Goal: Check status

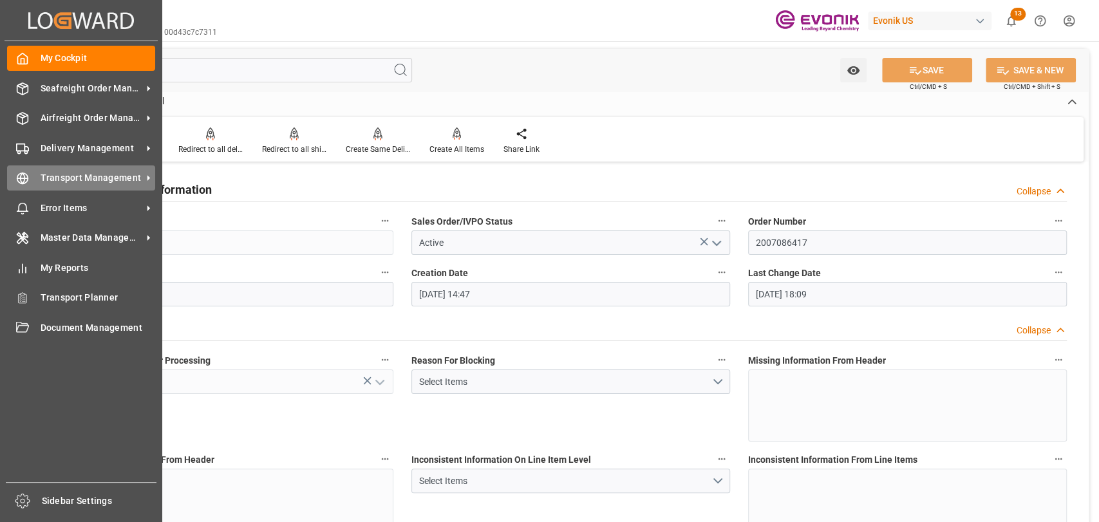
click at [57, 180] on span "Transport Management" at bounding box center [92, 178] width 102 height 14
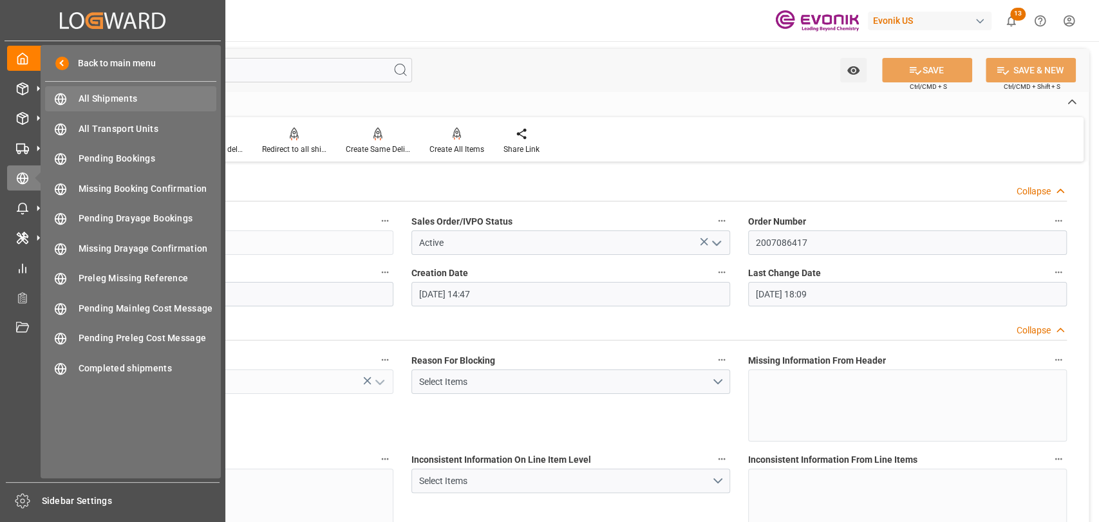
click at [98, 100] on span "All Shipments" at bounding box center [148, 99] width 138 height 14
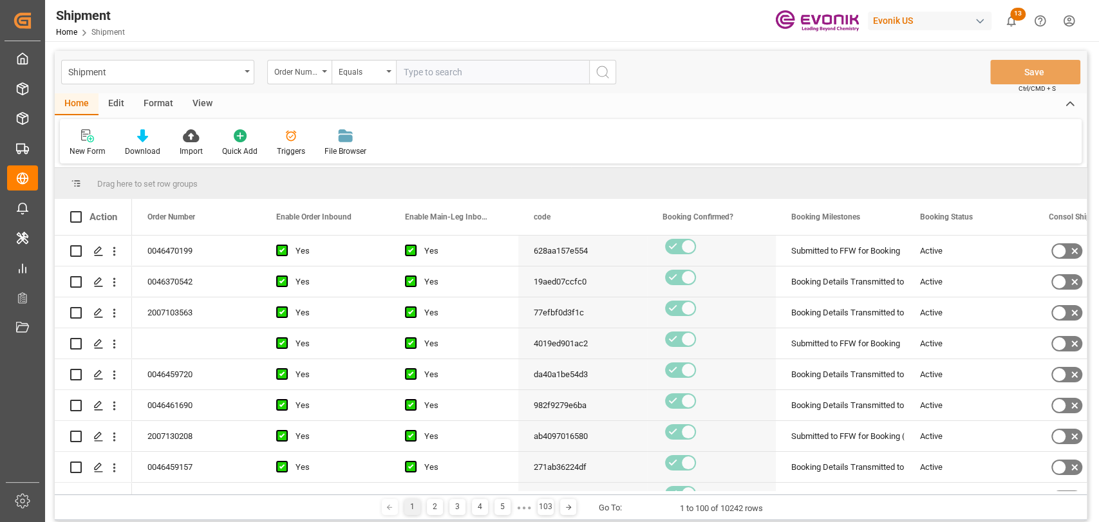
click at [454, 70] on input "text" at bounding box center [492, 72] width 193 height 24
paste input "2007086417"
type input "2007086417"
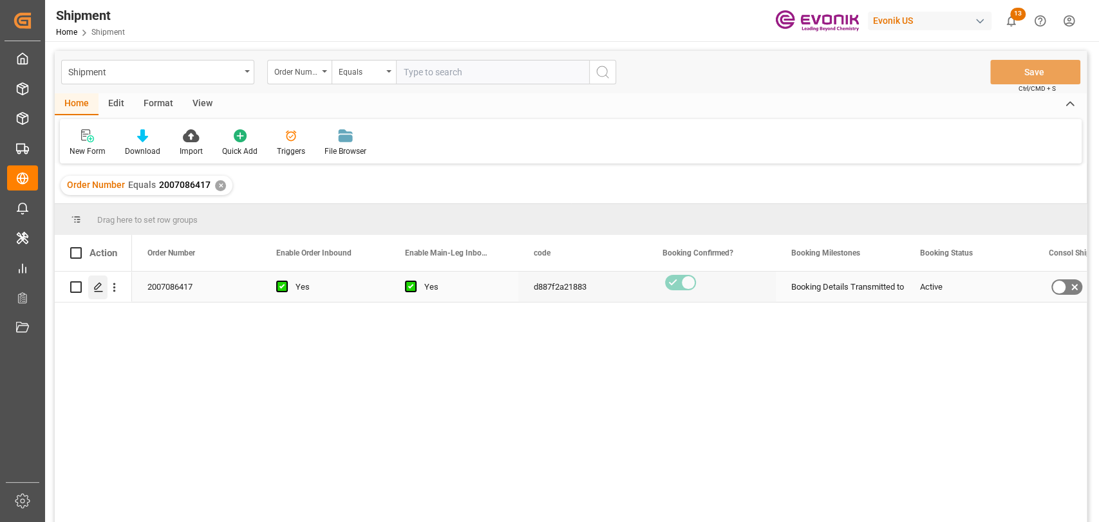
click at [100, 286] on icon "Press SPACE to select this row." at bounding box center [98, 287] width 10 height 10
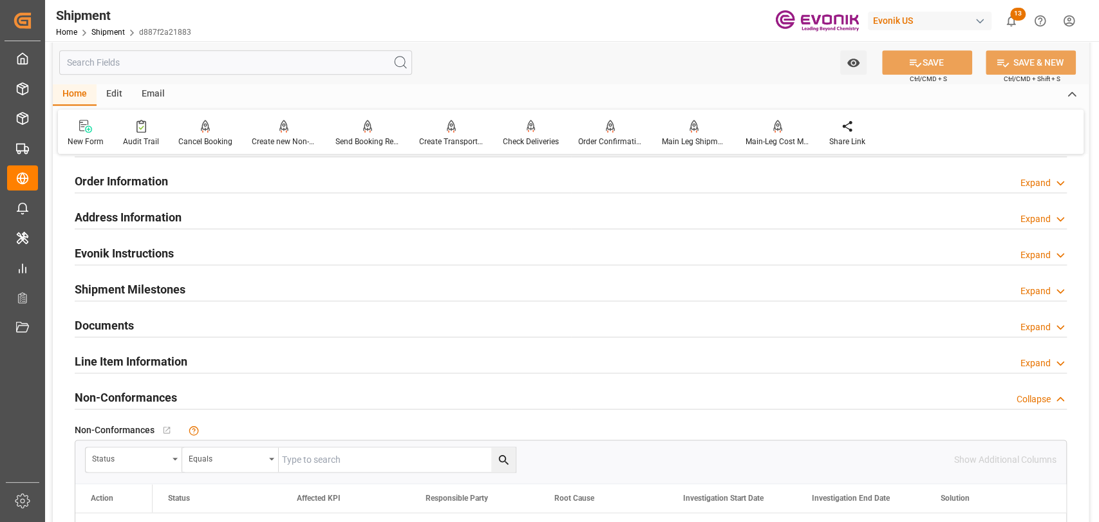
scroll to position [1001, 0]
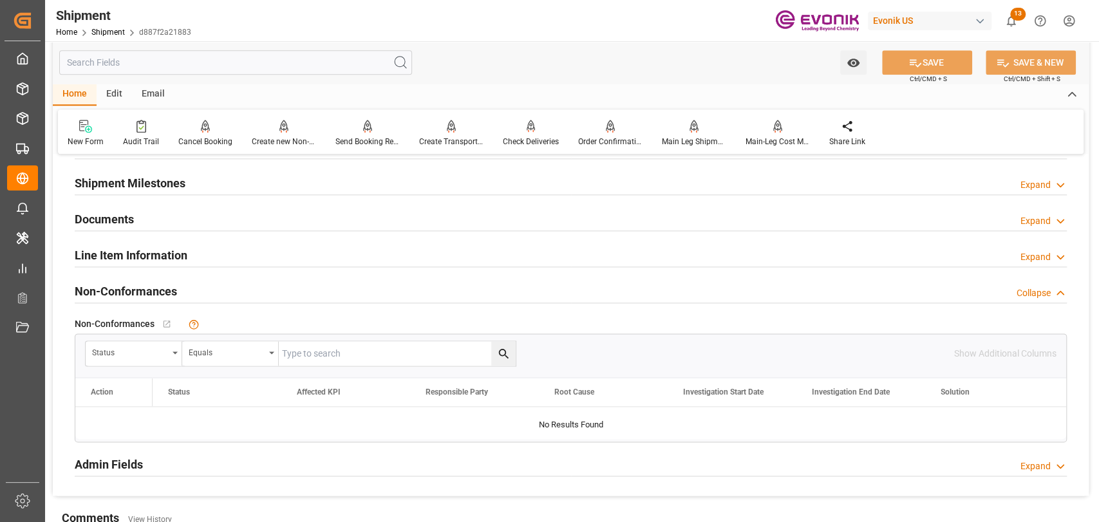
click at [139, 260] on h2 "Line Item Information" at bounding box center [131, 255] width 113 height 17
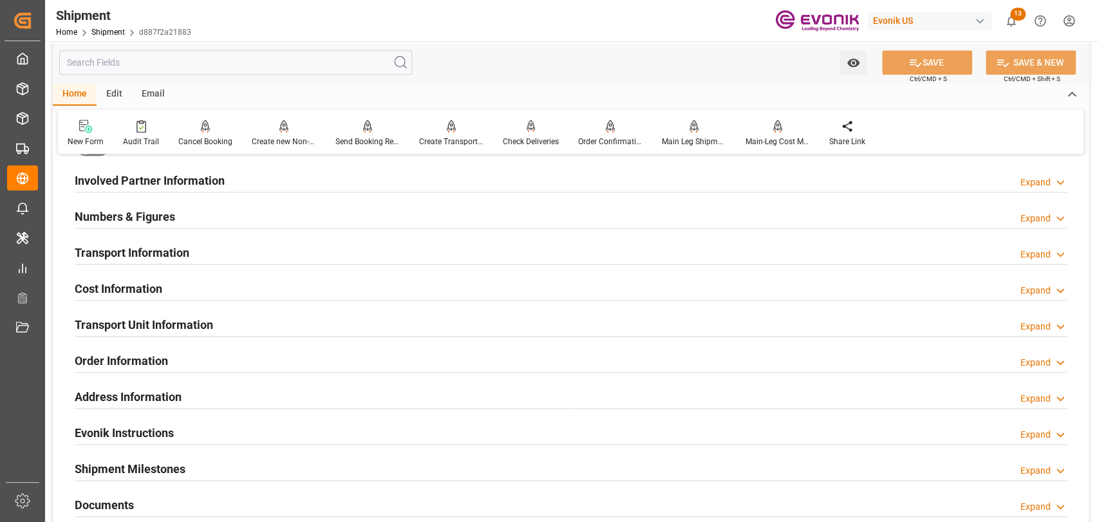
click at [174, 317] on h2 "Transport Unit Information" at bounding box center [144, 324] width 138 height 17
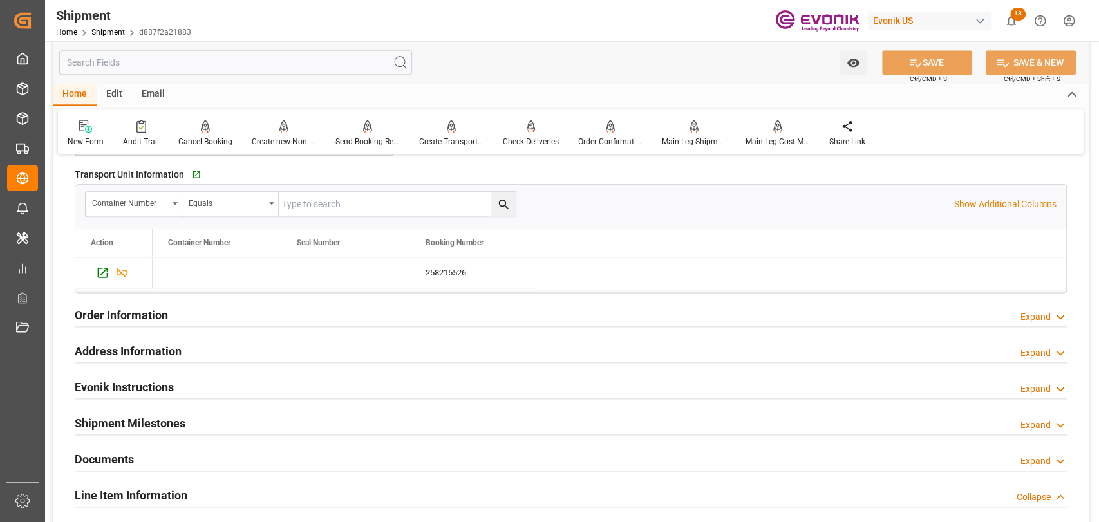
drag, startPoint x: 973, startPoint y: 203, endPoint x: 631, endPoint y: 225, distance: 343.1
click at [958, 206] on p "Show Additional Columns" at bounding box center [1005, 205] width 102 height 14
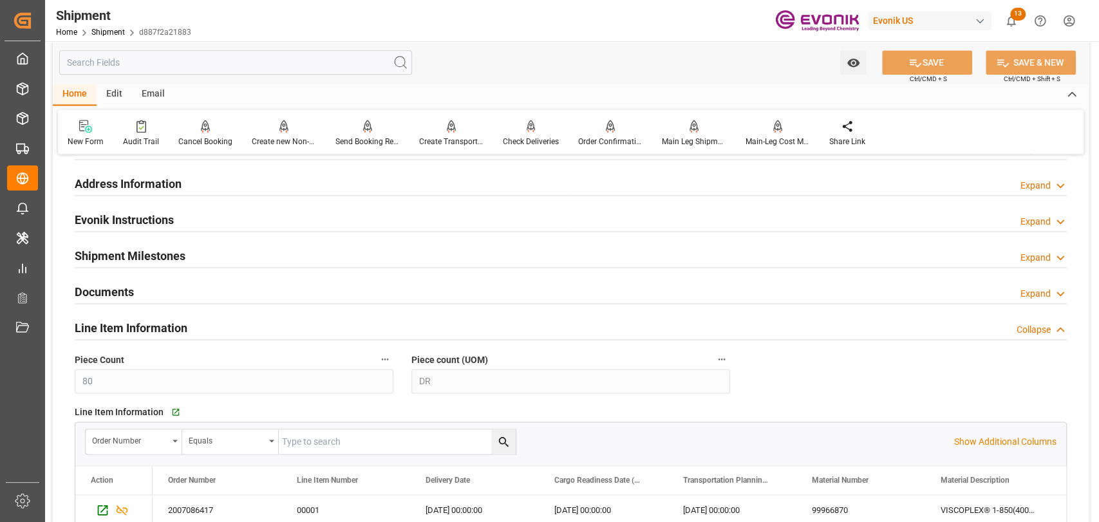
scroll to position [1430, 0]
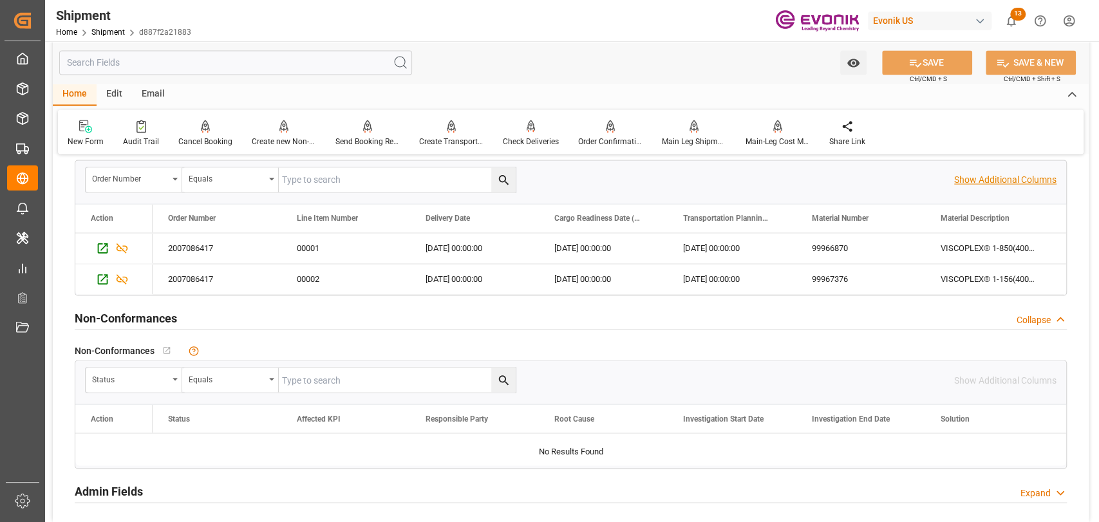
click at [1012, 178] on p "Show Additional Columns" at bounding box center [1005, 180] width 102 height 14
click at [608, 242] on div "[DATE] 00:00:00" at bounding box center [603, 248] width 129 height 30
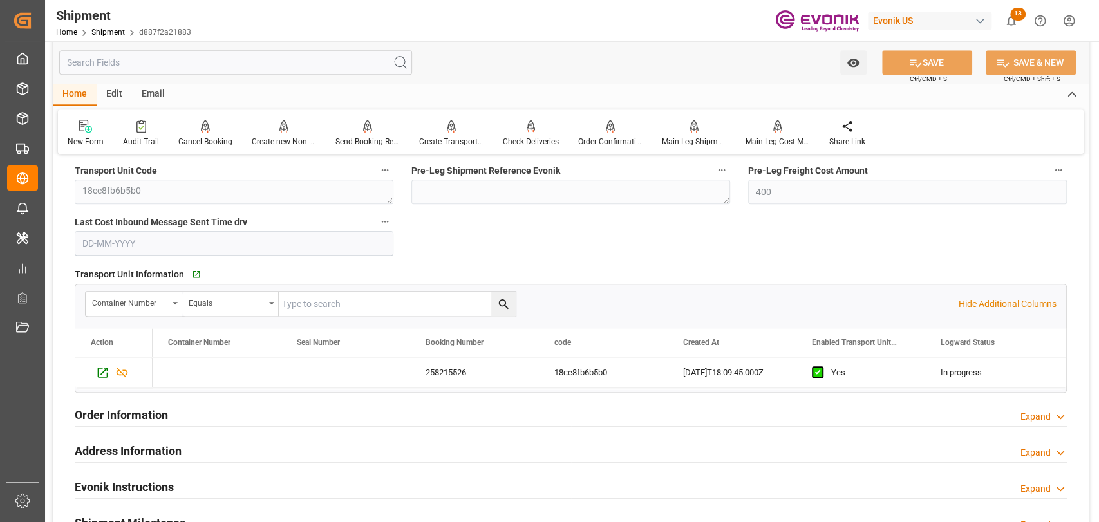
scroll to position [858, 0]
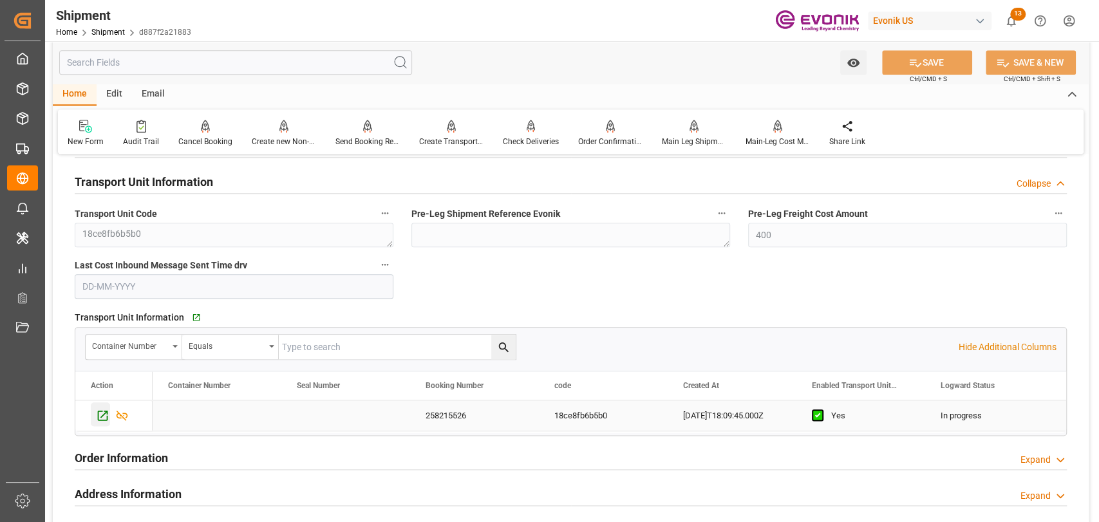
click at [98, 416] on icon "Press SPACE to select this row." at bounding box center [103, 416] width 10 height 10
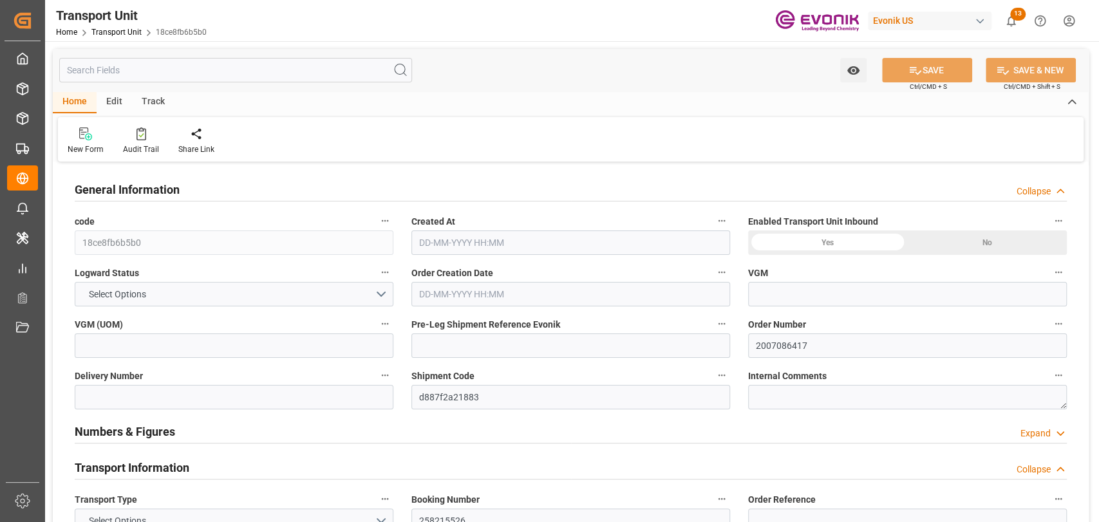
type input "Maersk"
type input "Maersk Line AS"
type input "USHOU"
type input "JPYOK"
type input "16200"
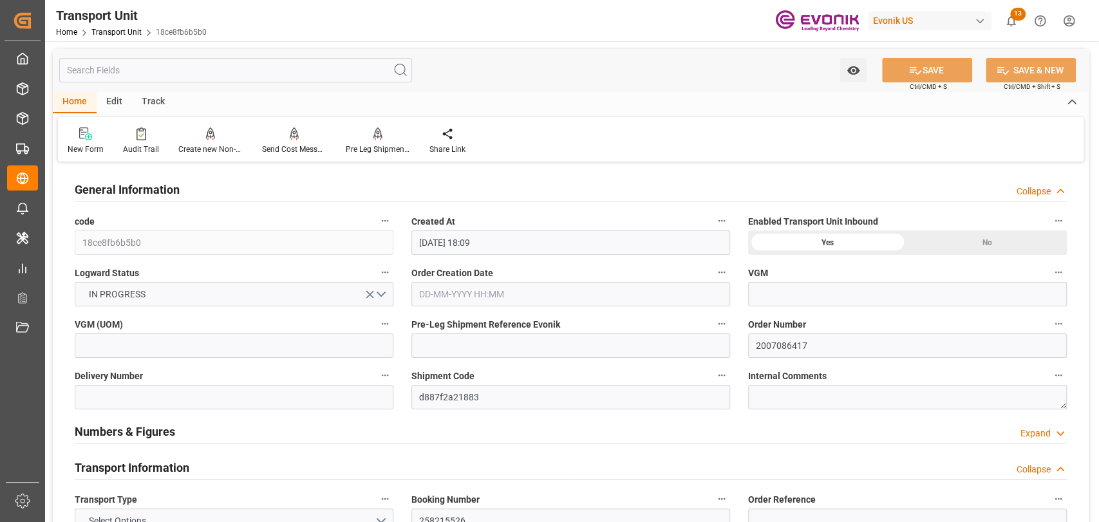
type input "[DATE] 18:09"
type input "[DATE]"
type input "[DATE] 00:00"
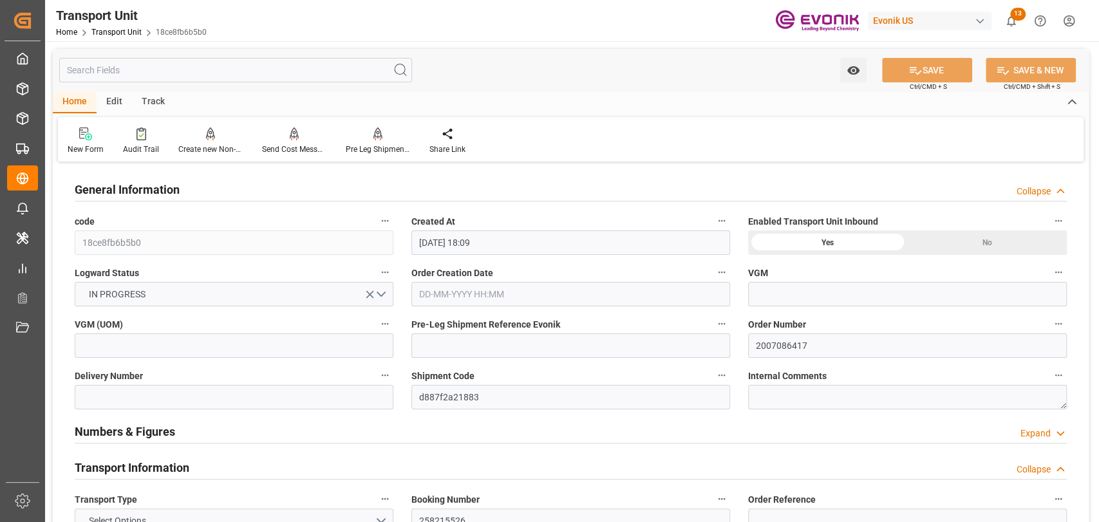
type input "[DATE] 00:00"
type input "[DATE] 17:00"
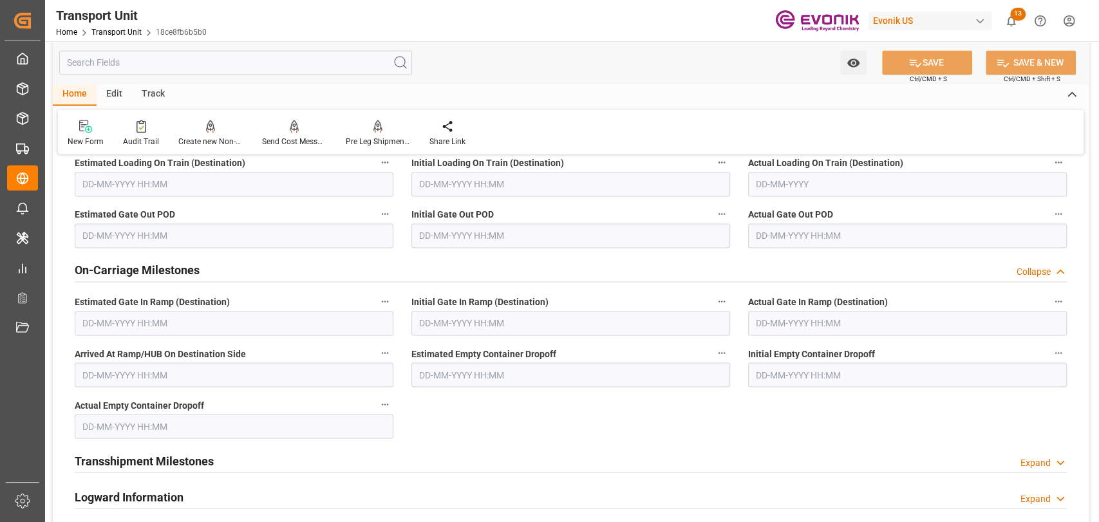
scroll to position [1859, 0]
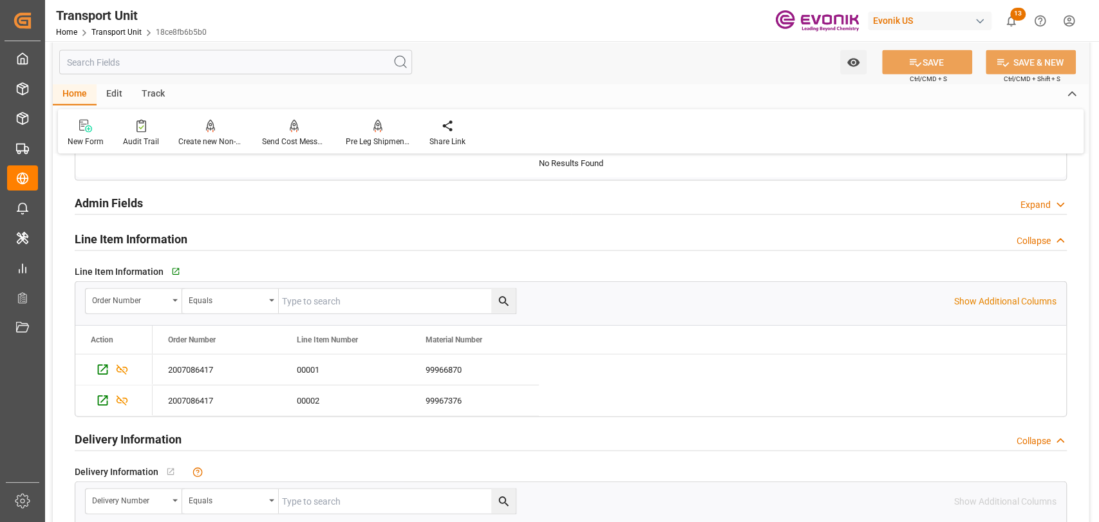
click at [996, 290] on div "Order Number Equals Show Additional Columns" at bounding box center [570, 301] width 991 height 39
click at [994, 295] on p "Show Additional Columns" at bounding box center [1005, 302] width 102 height 14
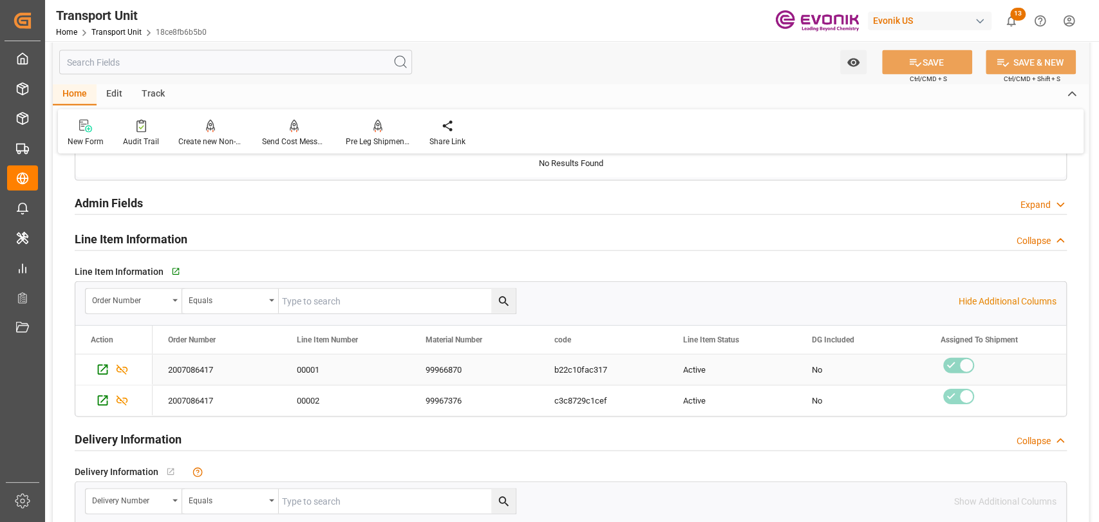
click at [445, 364] on div "99966870" at bounding box center [474, 370] width 129 height 30
